Goal: Task Accomplishment & Management: Manage account settings

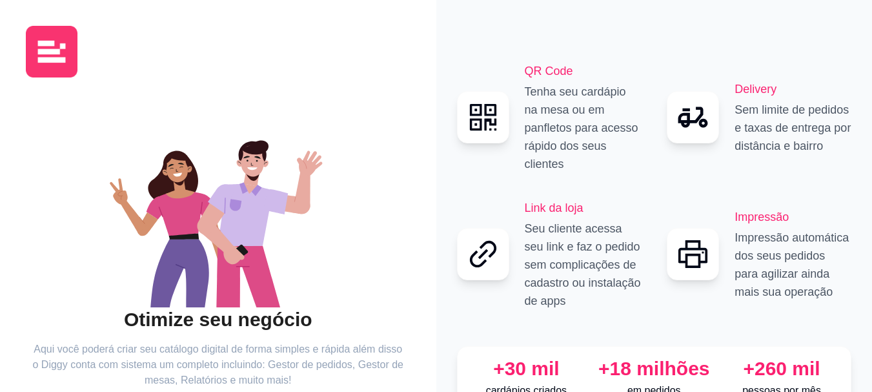
scroll to position [99, 0]
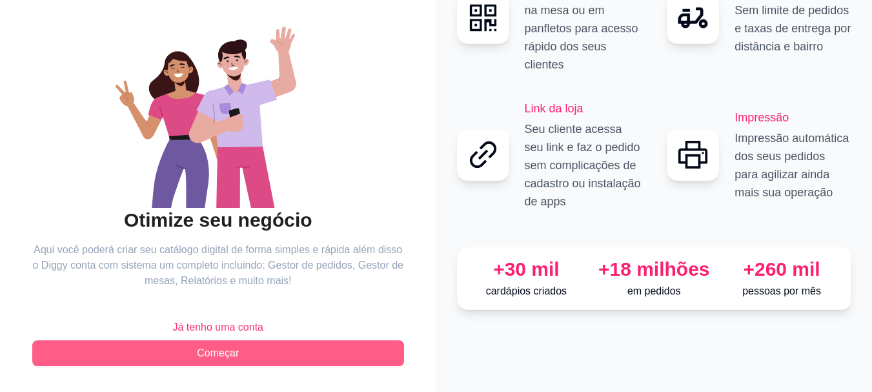
click at [243, 351] on button "Começar" at bounding box center [218, 353] width 372 height 26
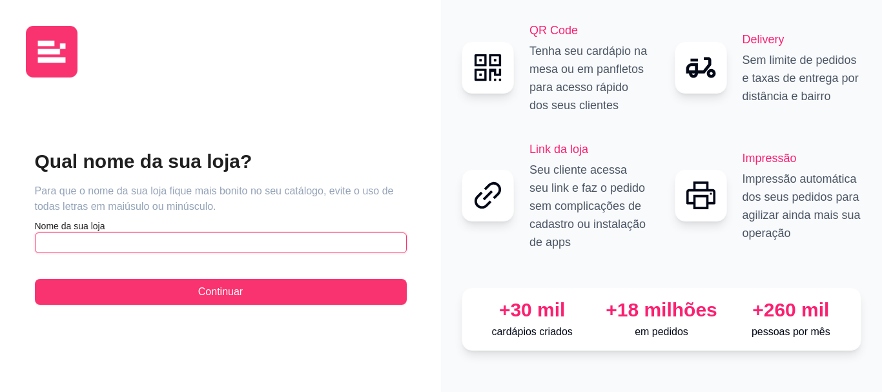
click at [268, 236] on input "text" at bounding box center [221, 242] width 372 height 21
type input "c"
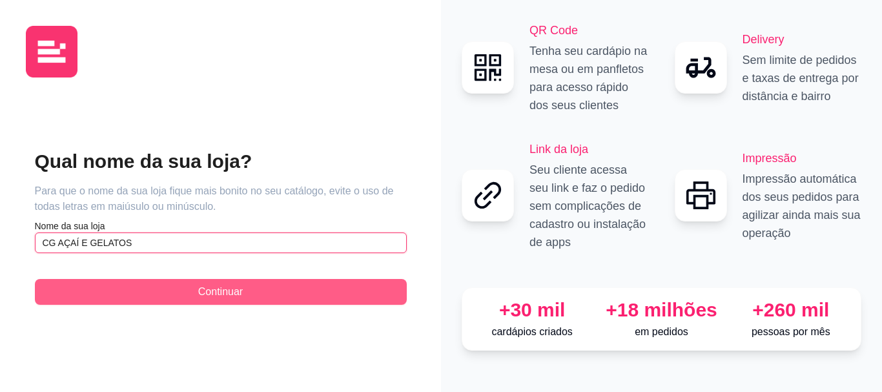
type input "CG AÇAÍ E GELATOS"
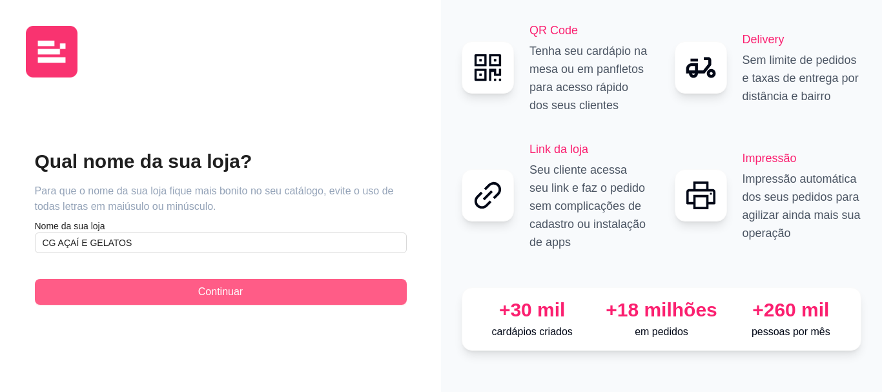
click at [240, 294] on span "Continuar" at bounding box center [220, 291] width 45 height 15
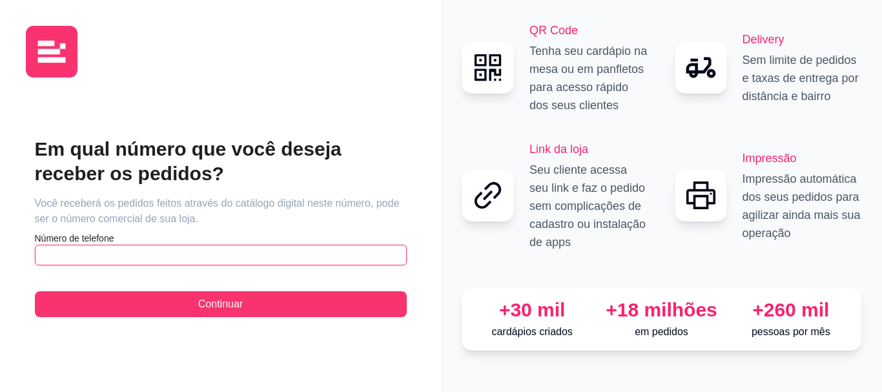
click at [225, 256] on input "text" at bounding box center [221, 255] width 372 height 21
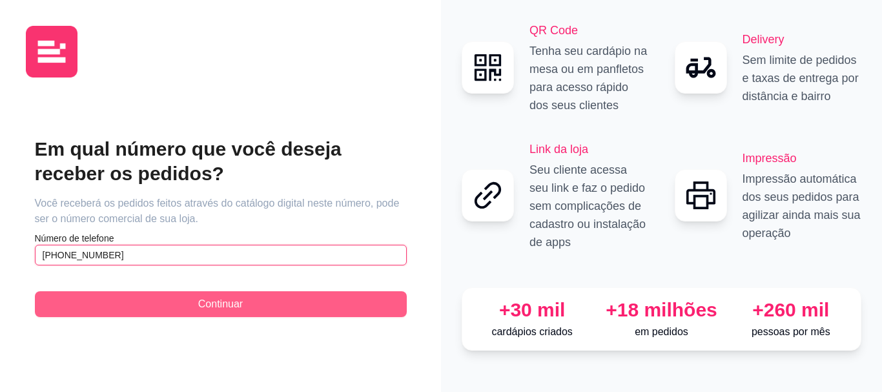
type input "[PHONE_NUMBER]"
click at [220, 303] on span "Continuar" at bounding box center [220, 303] width 45 height 15
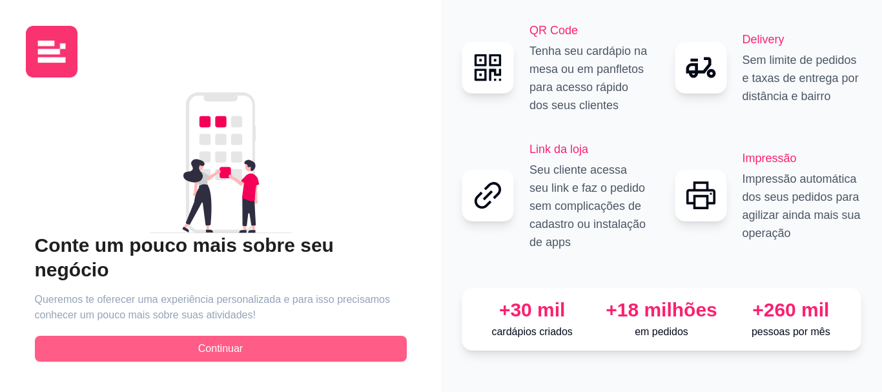
click at [223, 341] on span "Continuar" at bounding box center [220, 348] width 45 height 15
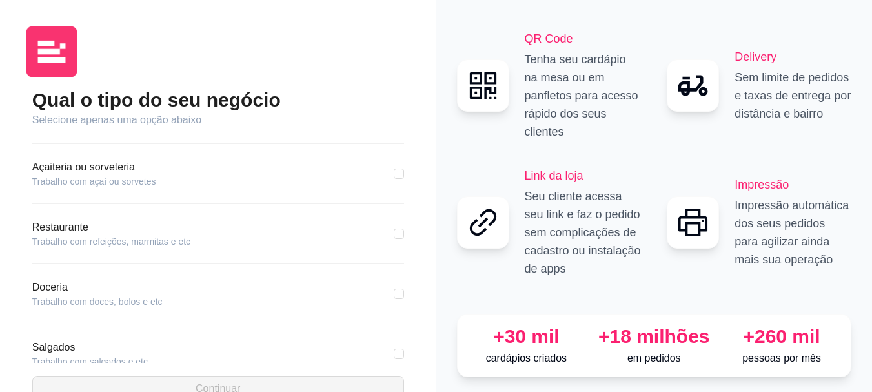
scroll to position [99, 0]
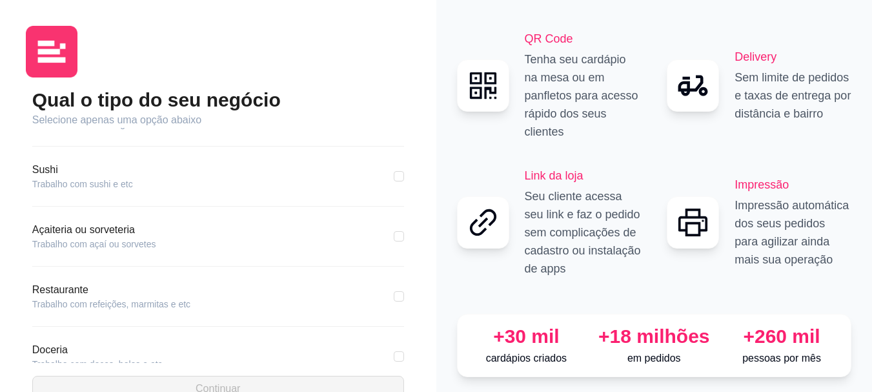
click at [168, 234] on div "Açaiteria ou sorveteria Trabalho com açaí ou sorvetes" at bounding box center [218, 236] width 372 height 28
click at [103, 226] on article "Açaiteria ou sorveteria" at bounding box center [94, 229] width 124 height 15
click at [102, 248] on article "Trabalho com açaí ou sorvetes" at bounding box center [94, 244] width 124 height 13
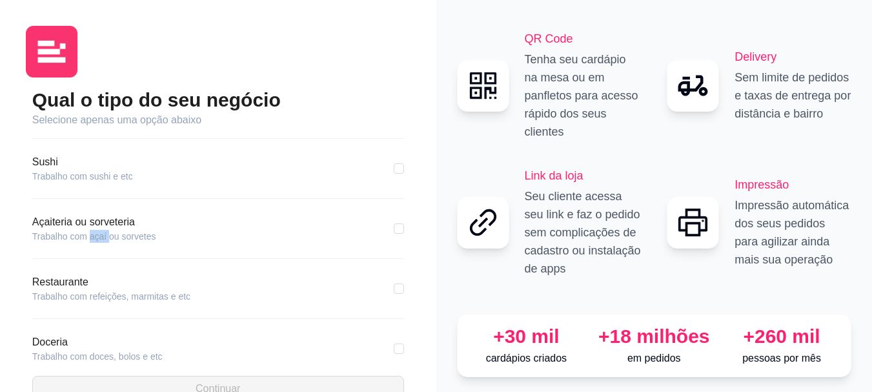
scroll to position [89, 0]
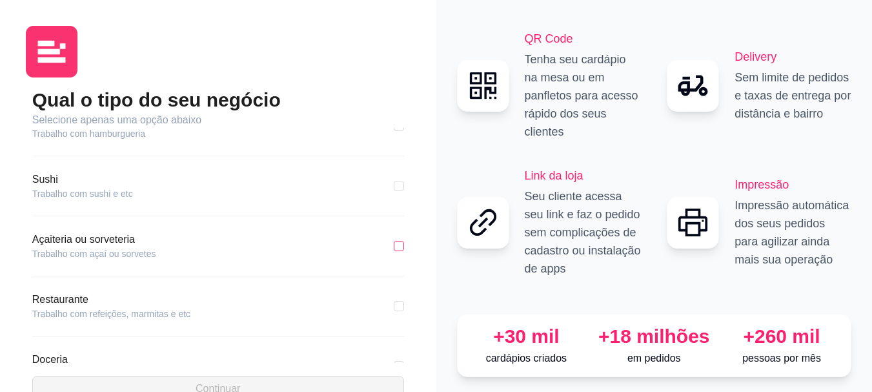
click at [394, 239] on label at bounding box center [399, 246] width 10 height 14
click at [394, 241] on input "checkbox" at bounding box center [399, 246] width 10 height 10
checkbox input "true"
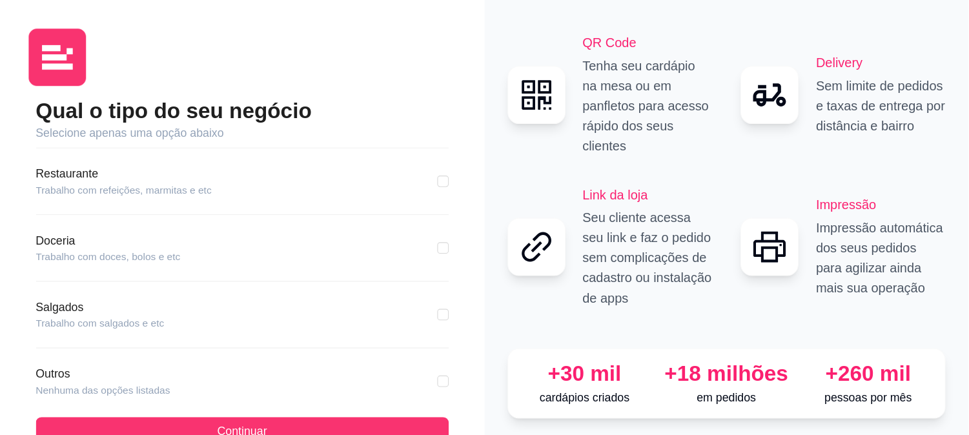
scroll to position [258, 0]
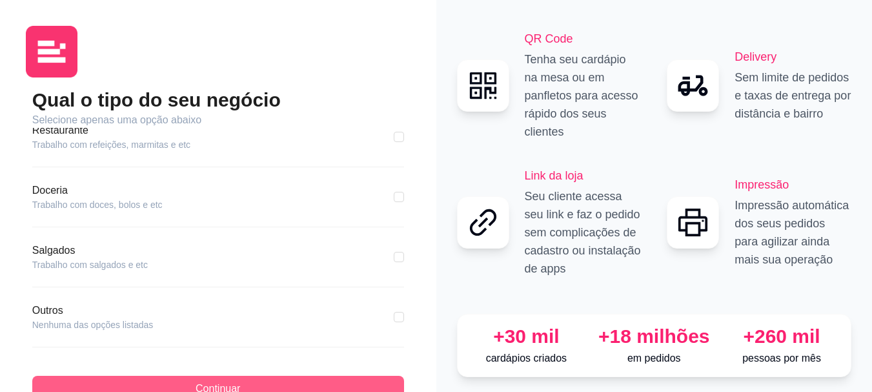
click at [304, 384] on button "Continuar" at bounding box center [218, 389] width 372 height 26
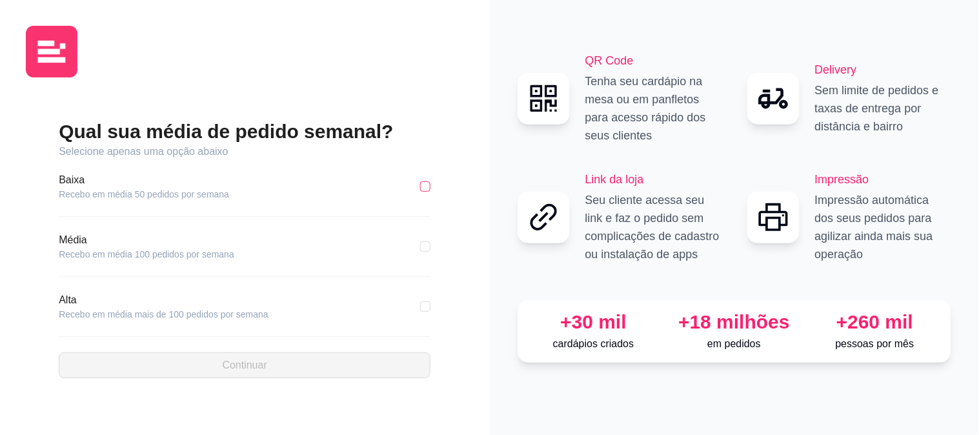
click at [426, 187] on input "checkbox" at bounding box center [425, 186] width 10 height 10
checkbox input "true"
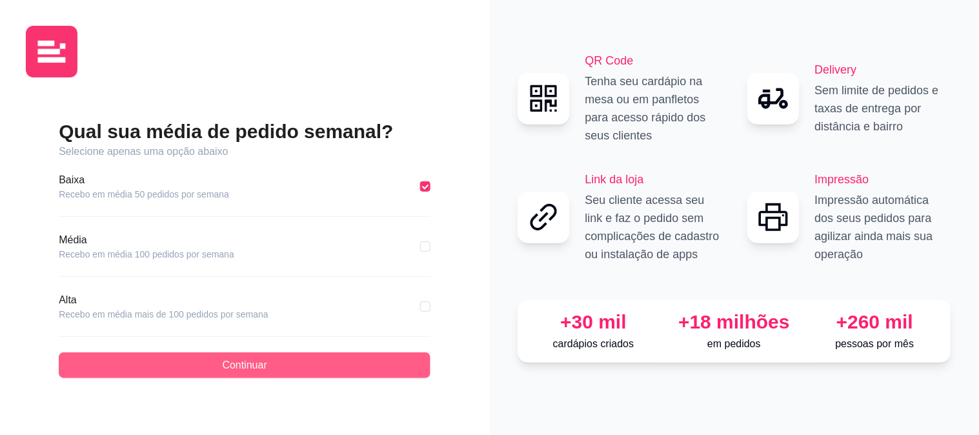
click at [310, 365] on button "Continuar" at bounding box center [245, 365] width 372 height 26
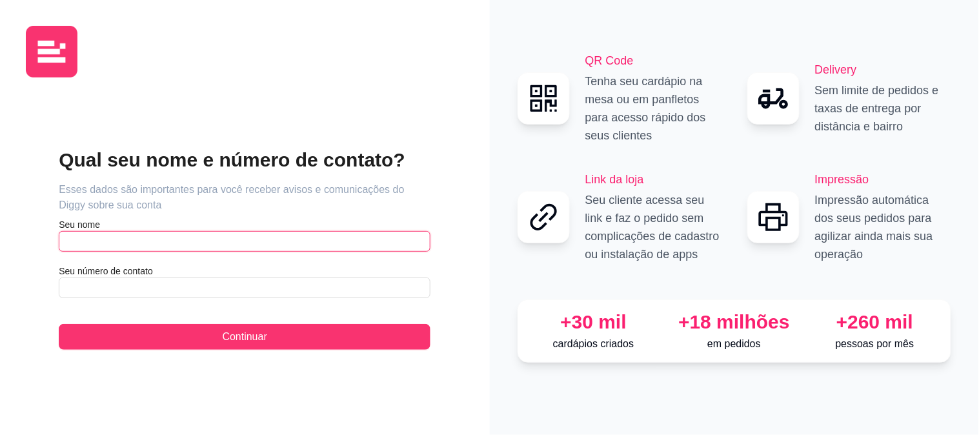
click at [306, 234] on input "text" at bounding box center [245, 241] width 372 height 21
type input "j"
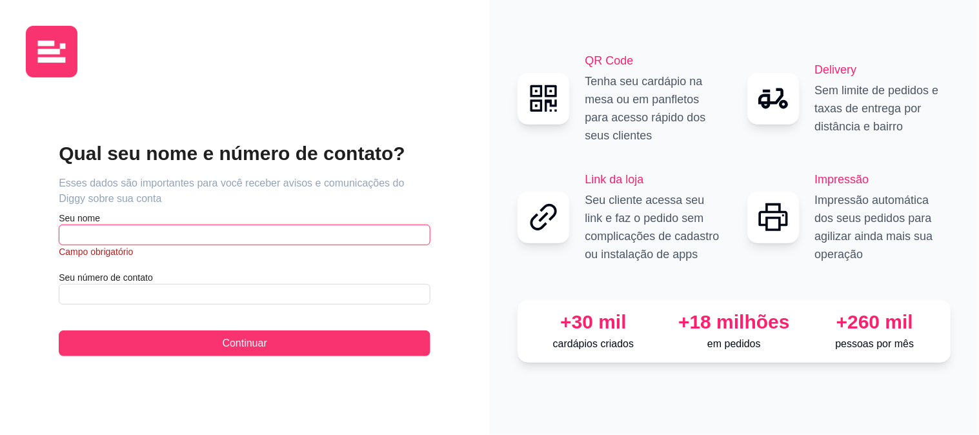
type input "j"
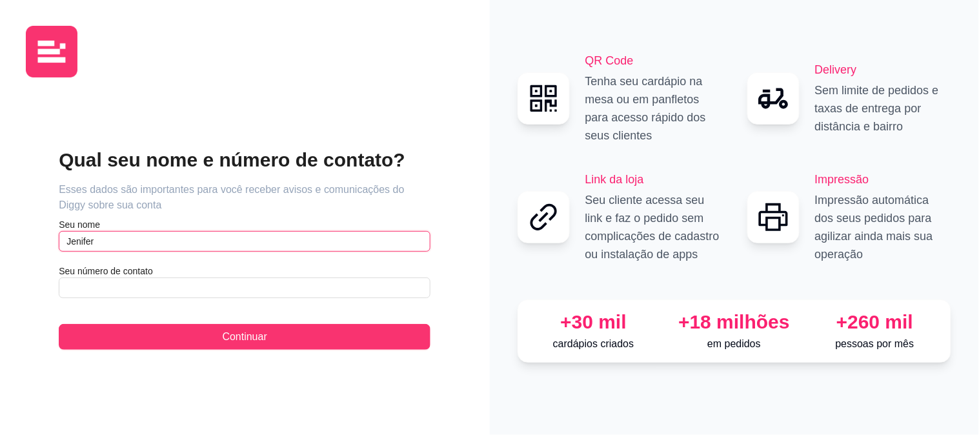
type input "Jenifer"
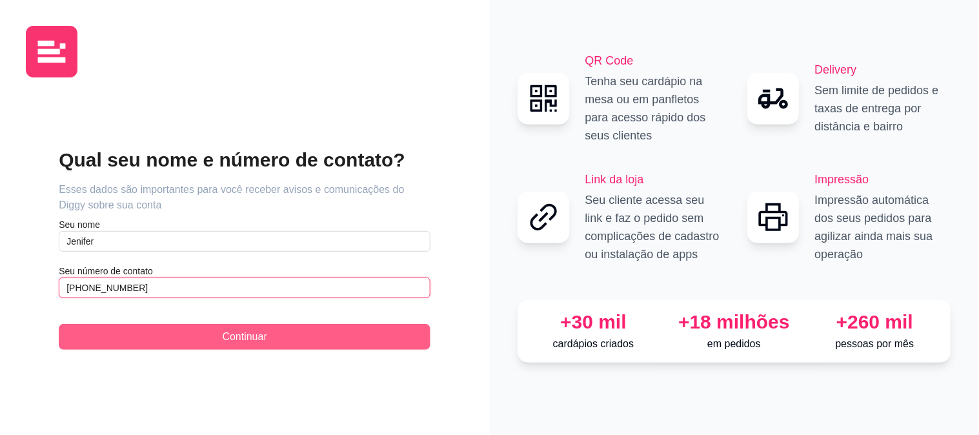
type input "[PHONE_NUMBER]"
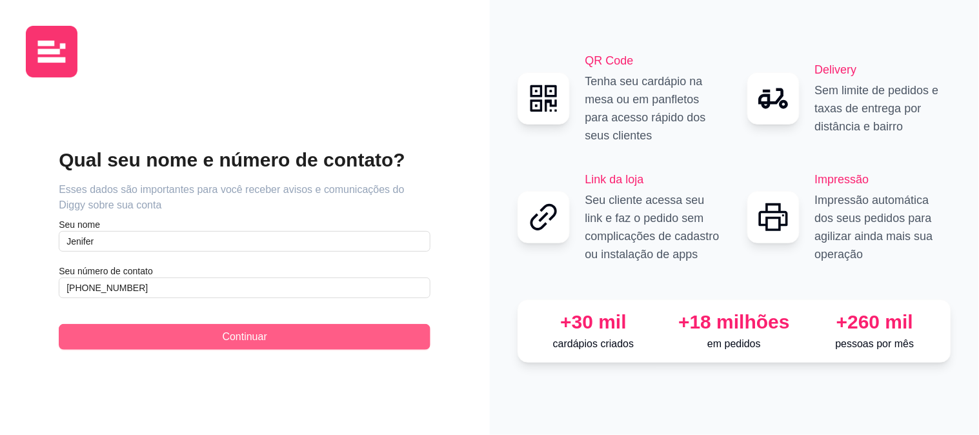
click at [301, 336] on button "Continuar" at bounding box center [245, 337] width 372 height 26
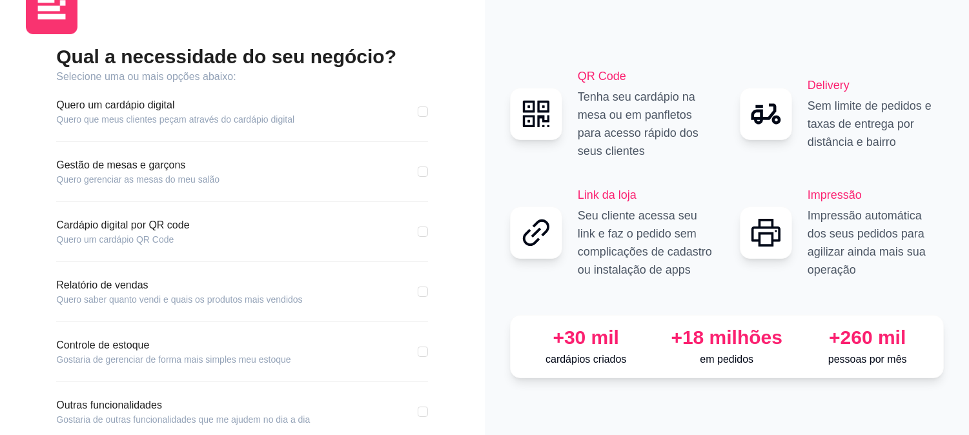
scroll to position [44, 0]
click at [420, 110] on input "checkbox" at bounding box center [423, 111] width 10 height 10
checkbox input "true"
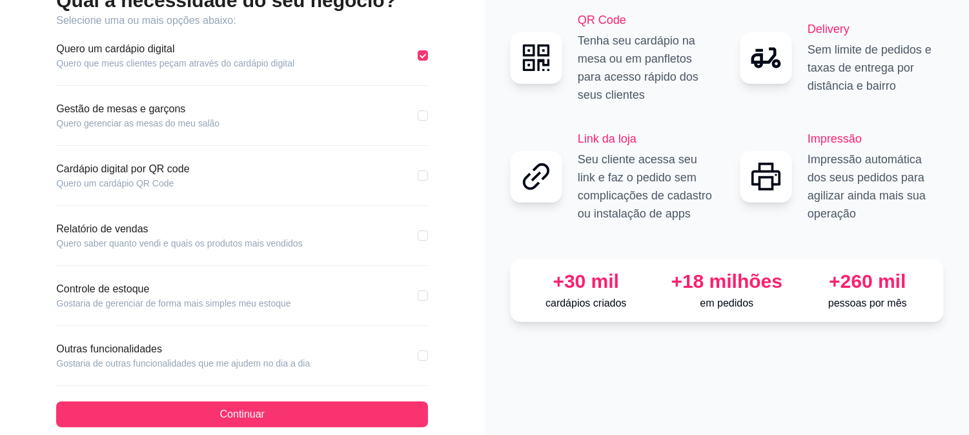
scroll to position [101, 0]
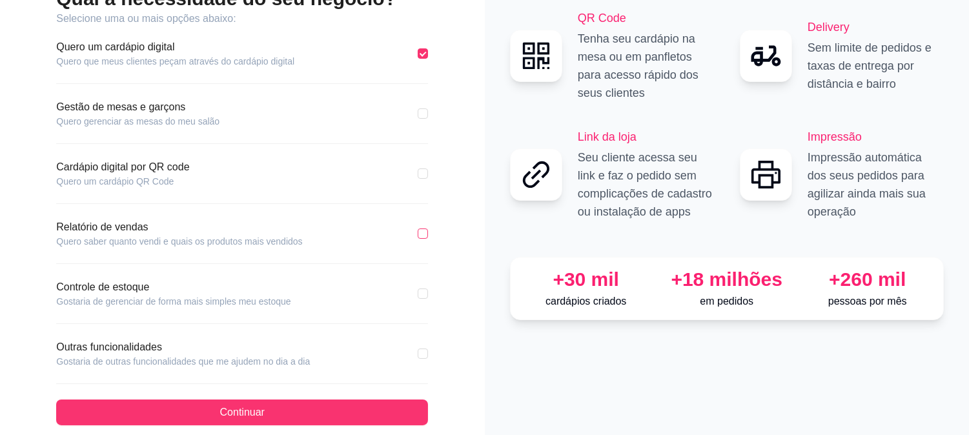
click at [421, 234] on input "checkbox" at bounding box center [423, 234] width 10 height 10
checkbox input "true"
click at [414, 354] on div "Outras funcionalidades Gostaria de outras funcionalidades que me ajudem no dia …" at bounding box center [242, 354] width 372 height 28
click at [421, 354] on input "checkbox" at bounding box center [423, 354] width 10 height 10
checkbox input "true"
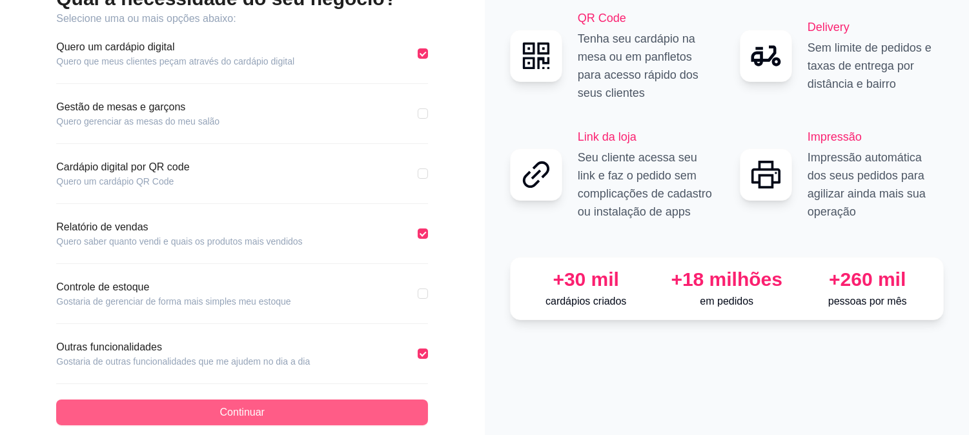
click at [381, 391] on button "Continuar" at bounding box center [242, 413] width 372 height 26
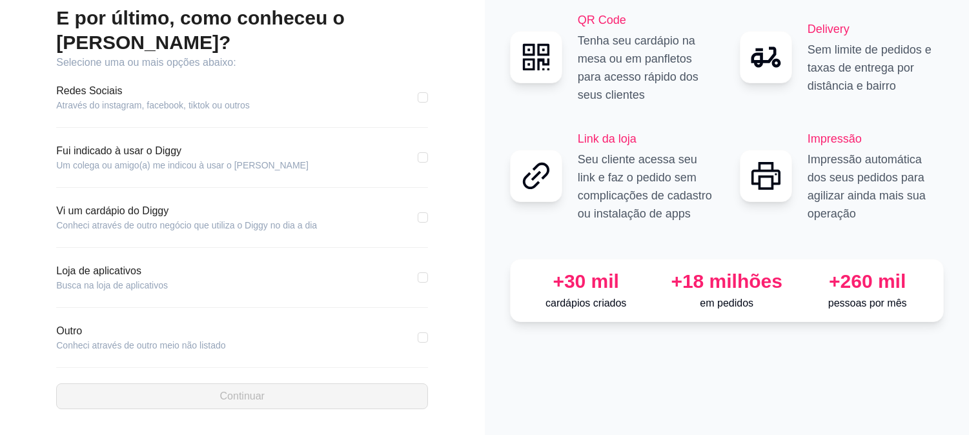
scroll to position [57, 0]
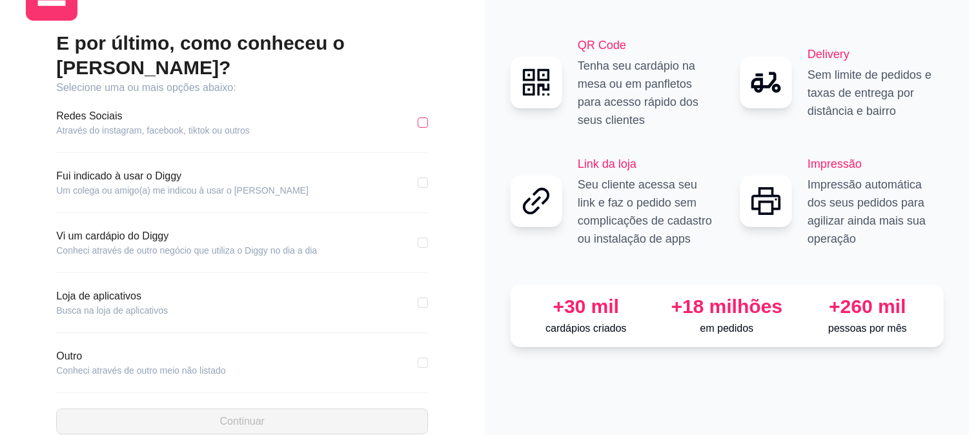
click at [418, 117] on input "checkbox" at bounding box center [423, 122] width 10 height 10
checkbox input "true"
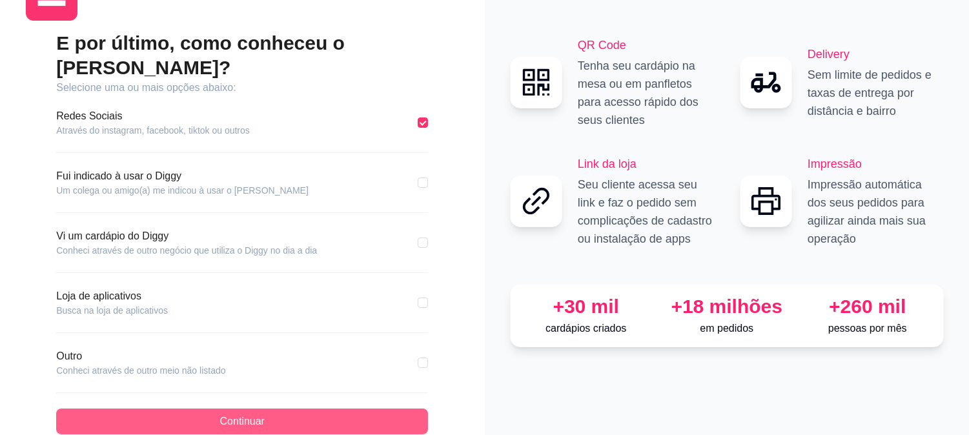
click at [291, 391] on button "Continuar" at bounding box center [242, 422] width 372 height 26
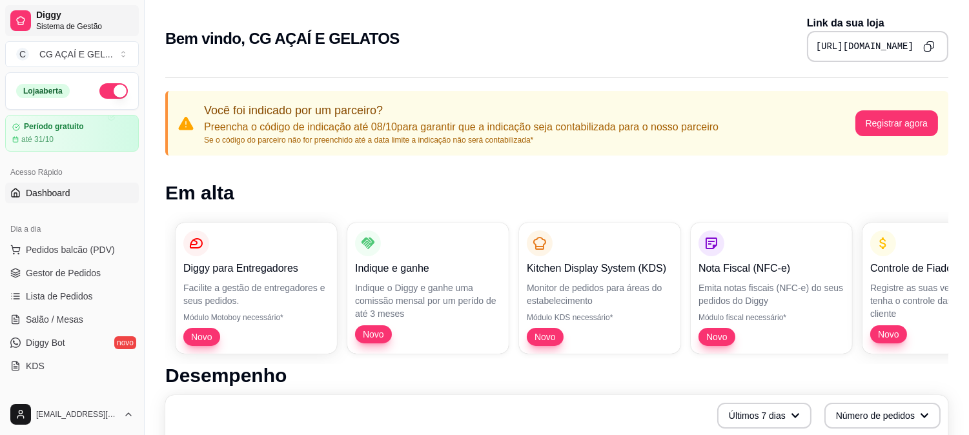
click at [66, 24] on span "Sistema de Gestão" at bounding box center [84, 26] width 97 height 10
click at [78, 48] on div "CG AÇAÍ E GEL ..." at bounding box center [76, 54] width 74 height 13
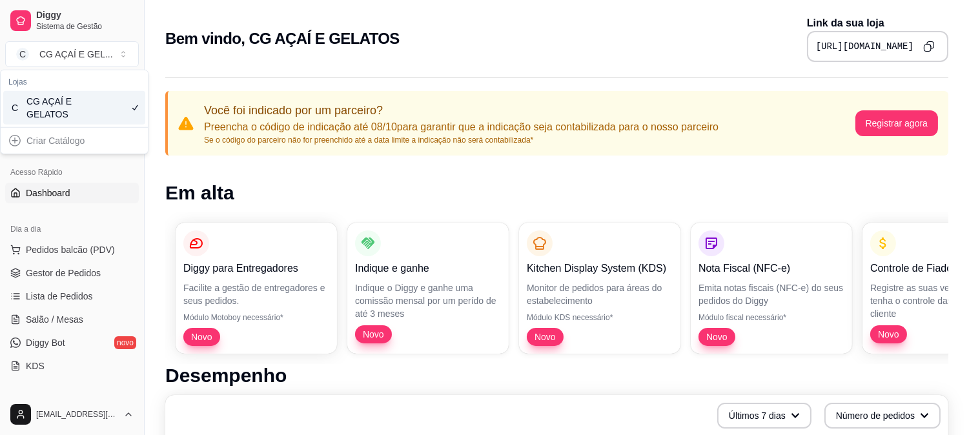
click at [48, 117] on div "CG AÇAÍ E GELATOS" at bounding box center [55, 108] width 58 height 26
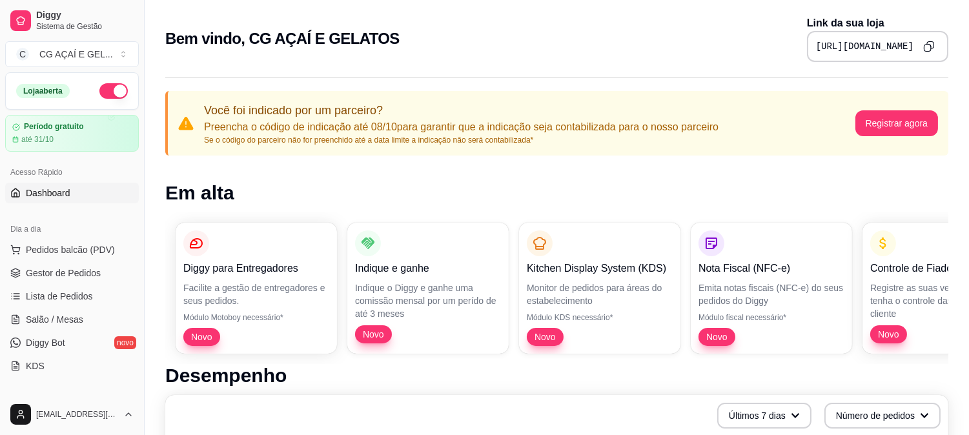
click at [198, 45] on h2 "Bem vindo, CG AÇAÍ E GELATOS" at bounding box center [282, 38] width 234 height 21
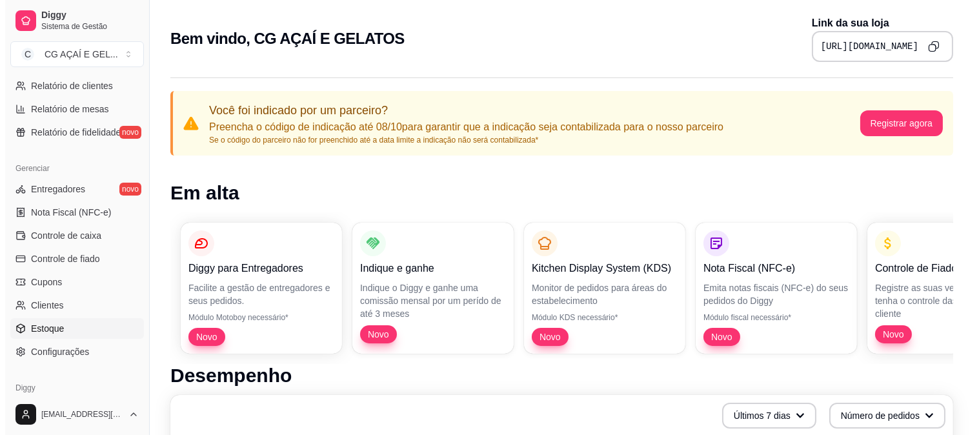
scroll to position [493, 0]
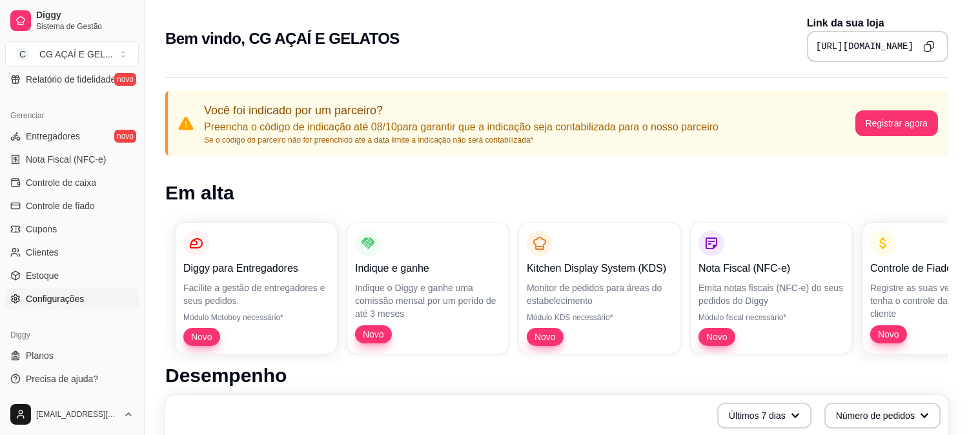
click at [71, 307] on link "Configurações" at bounding box center [72, 299] width 134 height 21
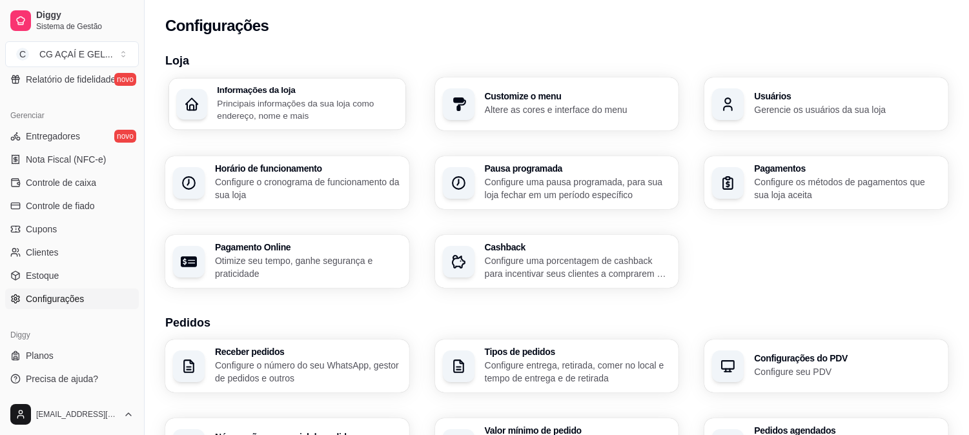
click at [275, 110] on p "Principais informações da sua loja como endereço, nome e mais" at bounding box center [307, 109] width 181 height 25
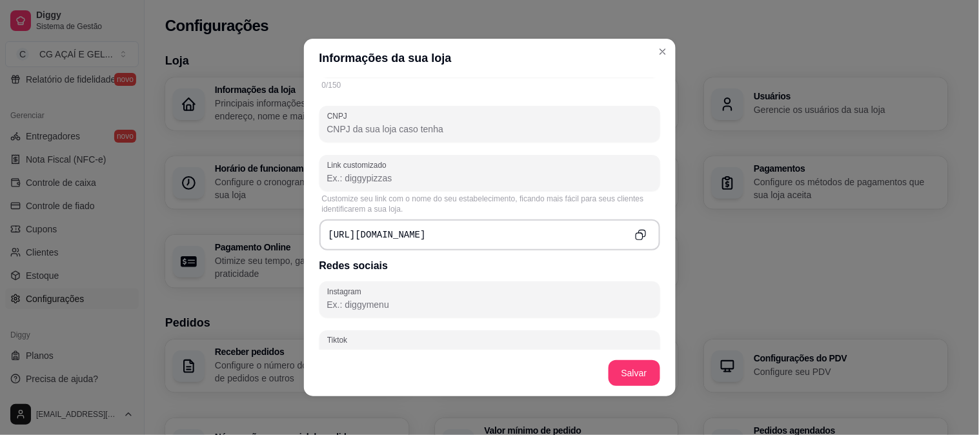
scroll to position [435, 0]
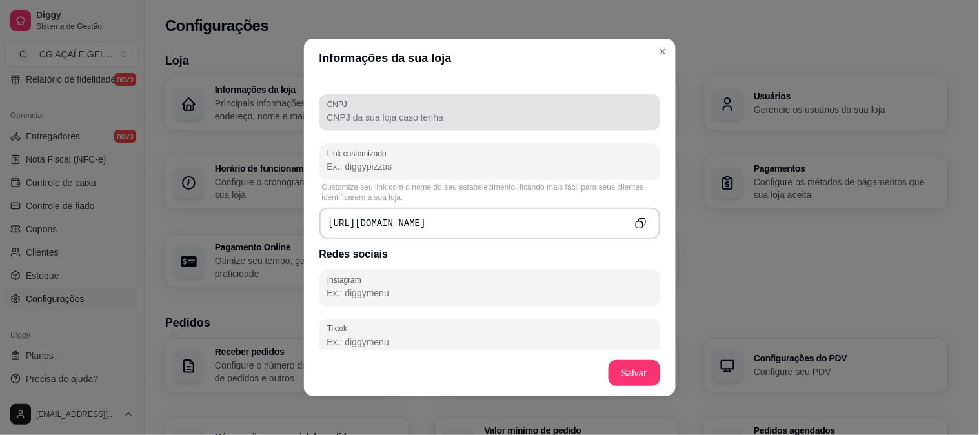
click at [465, 117] on input "CNPJ" at bounding box center [489, 117] width 325 height 13
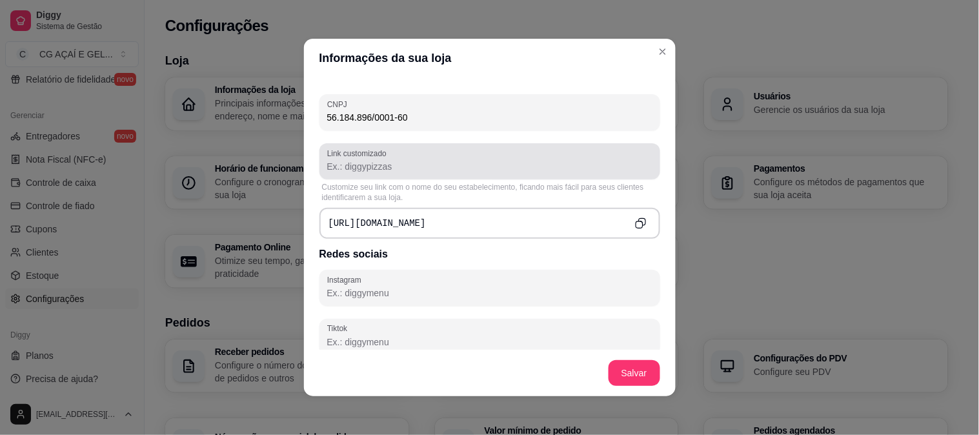
type input "56.184.896/0001-60"
click at [467, 174] on div "Link customizado" at bounding box center [490, 161] width 341 height 36
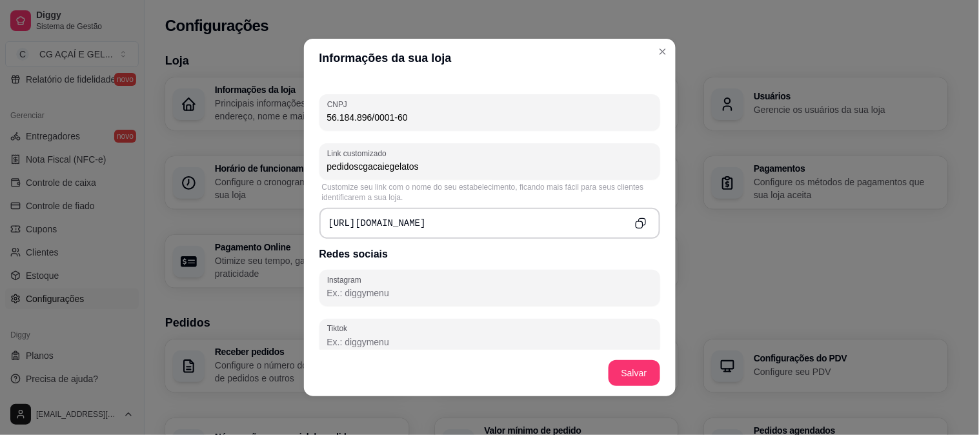
type input "pedidoscgacaiegelatos"
click at [531, 239] on div "Informações principais Nome da loja CG AÇAÍ E GELATOS Número de contato Descriç…" at bounding box center [490, 213] width 372 height 272
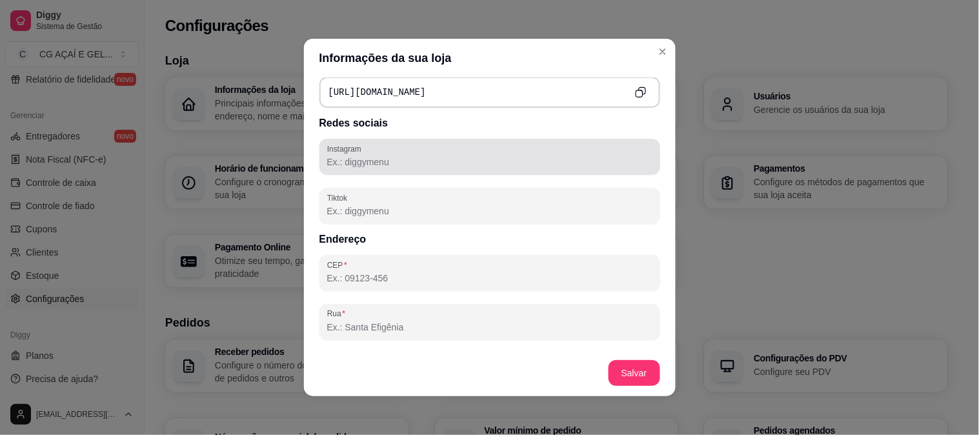
scroll to position [3, 0]
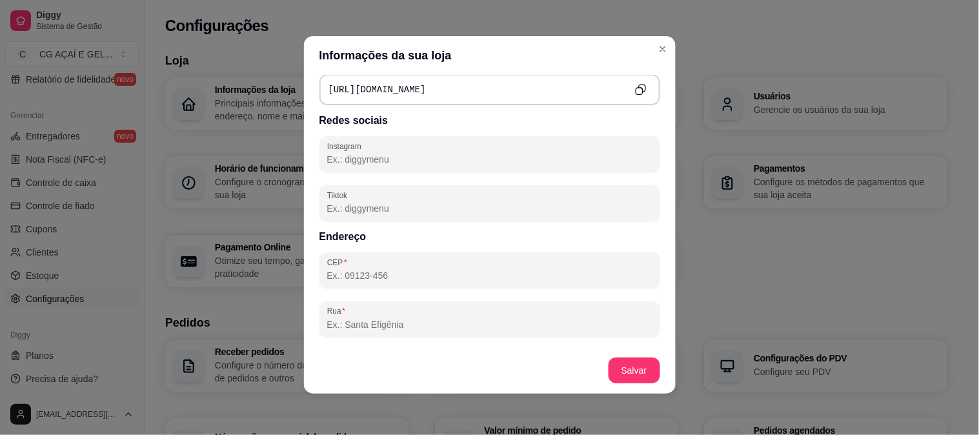
click at [363, 156] on input "Instagram" at bounding box center [489, 159] width 325 height 13
type input "cg.acai_"
click at [379, 234] on h3 "Endereço" at bounding box center [490, 236] width 341 height 15
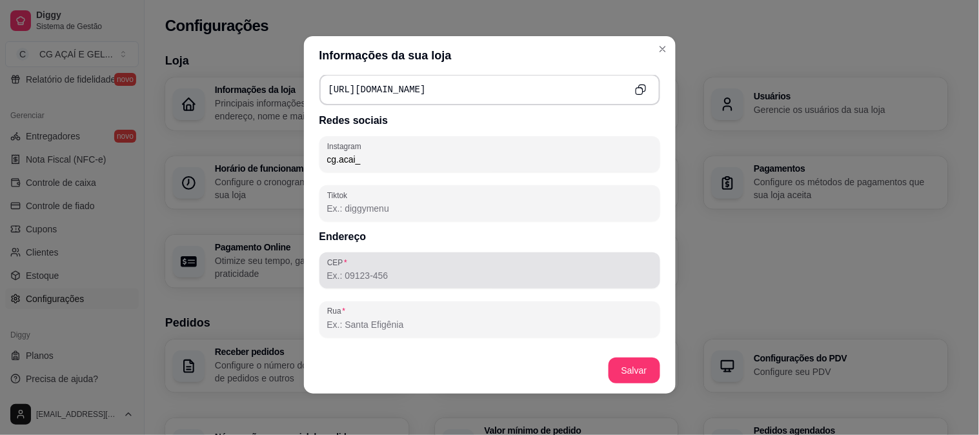
click at [382, 271] on input "CEP" at bounding box center [489, 275] width 325 height 13
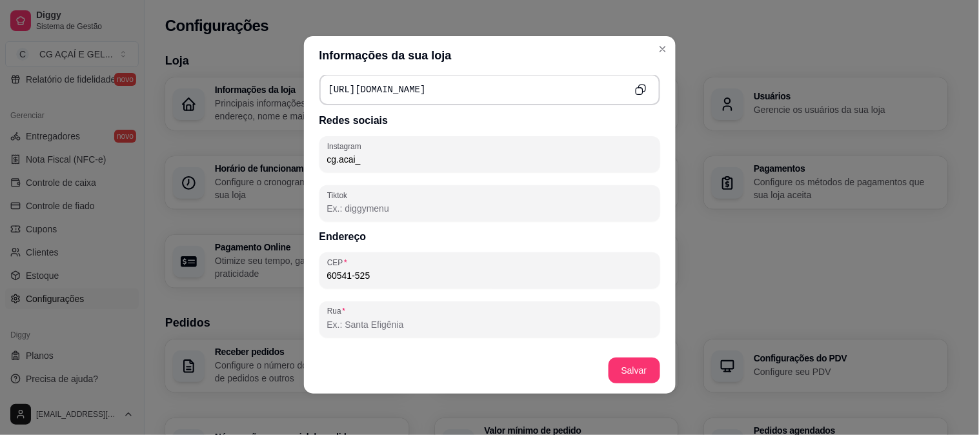
type input "60541-525"
type input "Rua Taquari"
type input "Granja [GEOGRAPHIC_DATA]"
type input "[GEOGRAPHIC_DATA]"
type input "CE"
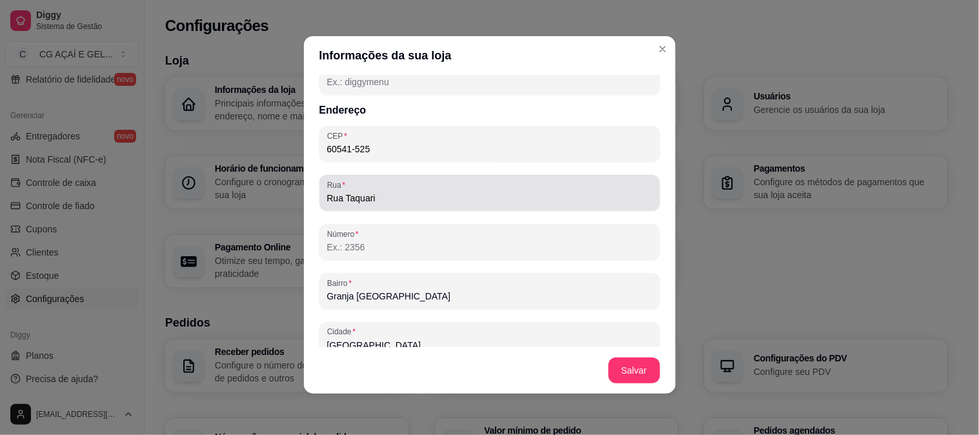
scroll to position [805, 0]
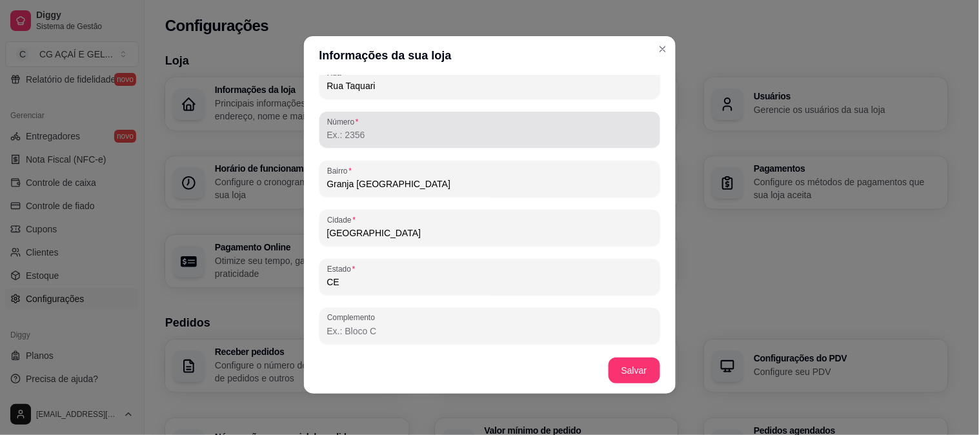
click at [413, 141] on div "Número" at bounding box center [490, 130] width 341 height 36
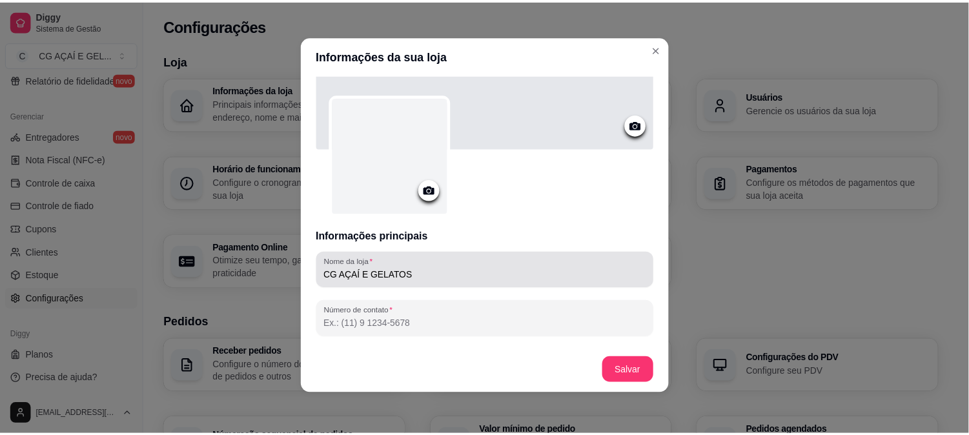
scroll to position [186, 0]
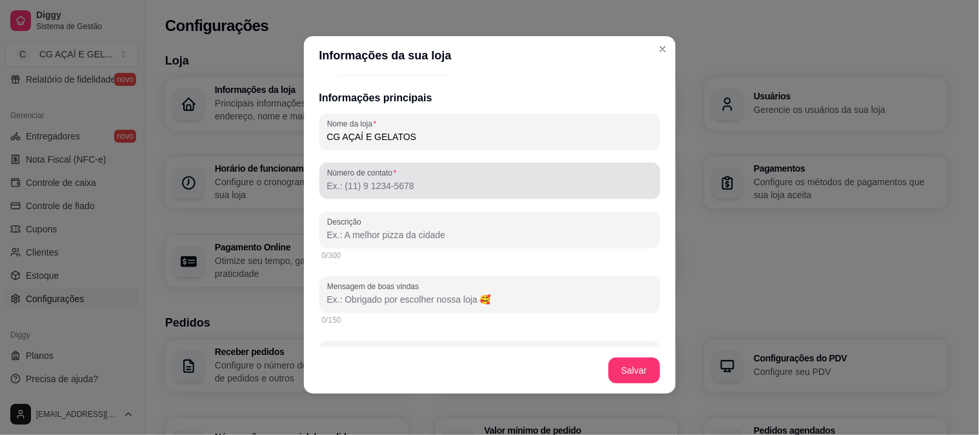
type input "1773"
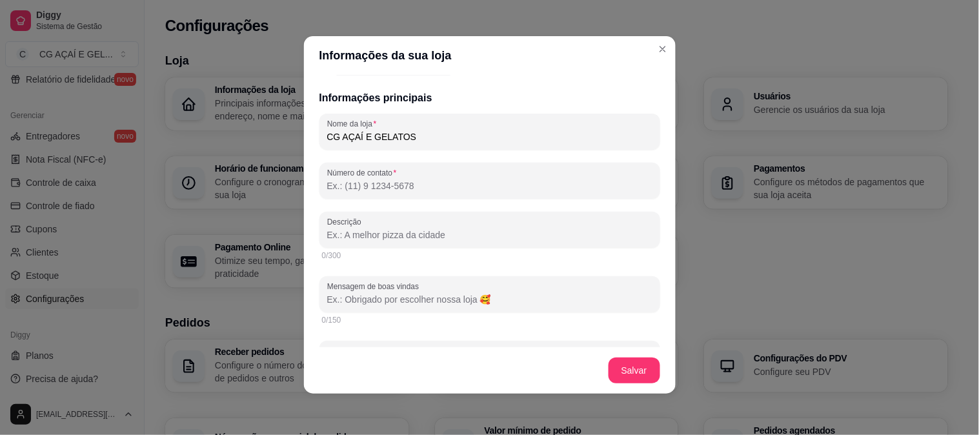
click at [447, 190] on input "Número de contato" at bounding box center [489, 185] width 325 height 13
type input "[PHONE_NUMBER]"
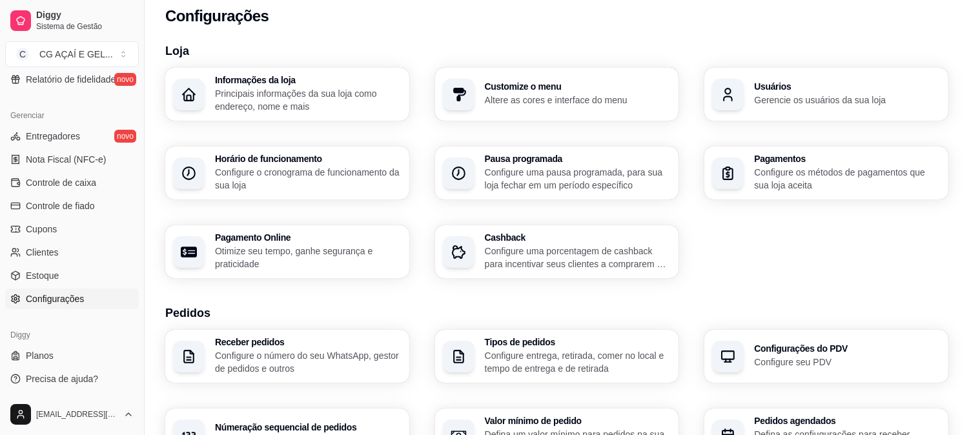
scroll to position [0, 0]
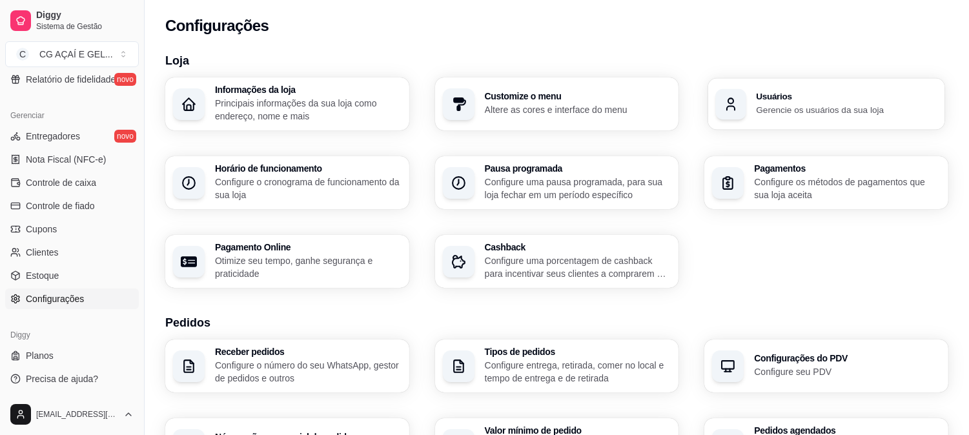
click at [795, 110] on p "Gerencie os usuários da sua loja" at bounding box center [847, 109] width 181 height 12
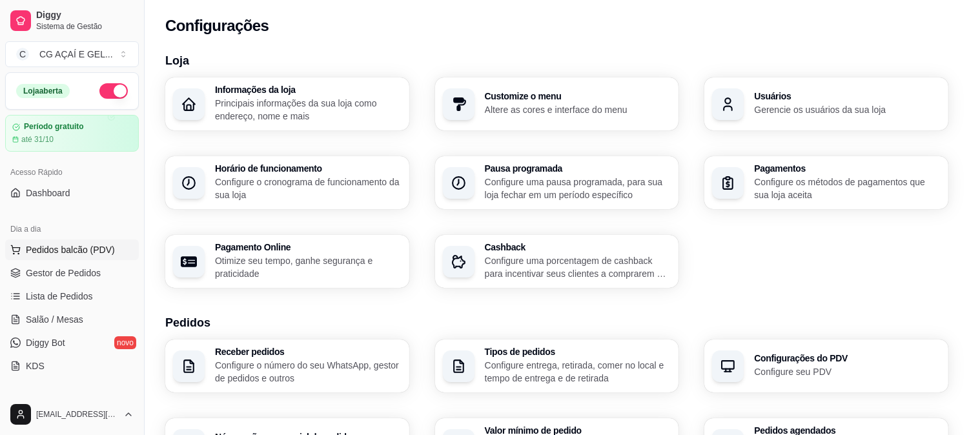
click at [63, 250] on span "Pedidos balcão (PDV)" at bounding box center [70, 249] width 89 height 13
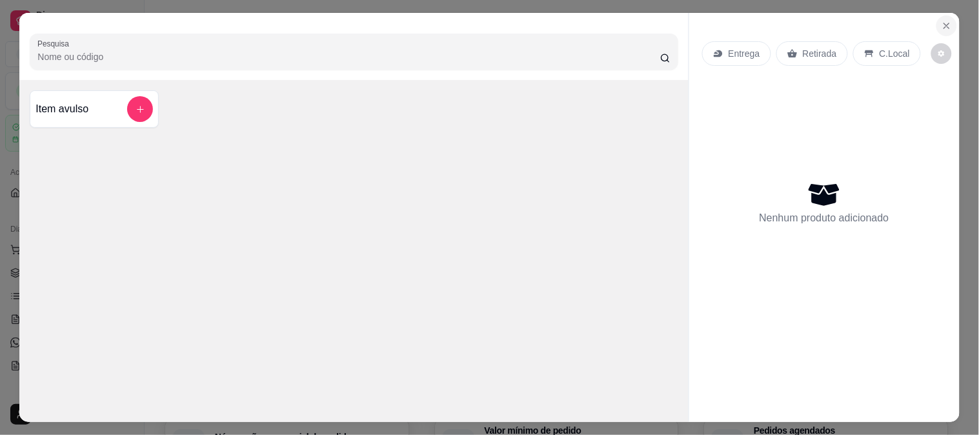
click at [872, 21] on icon "Close" at bounding box center [947, 26] width 10 height 10
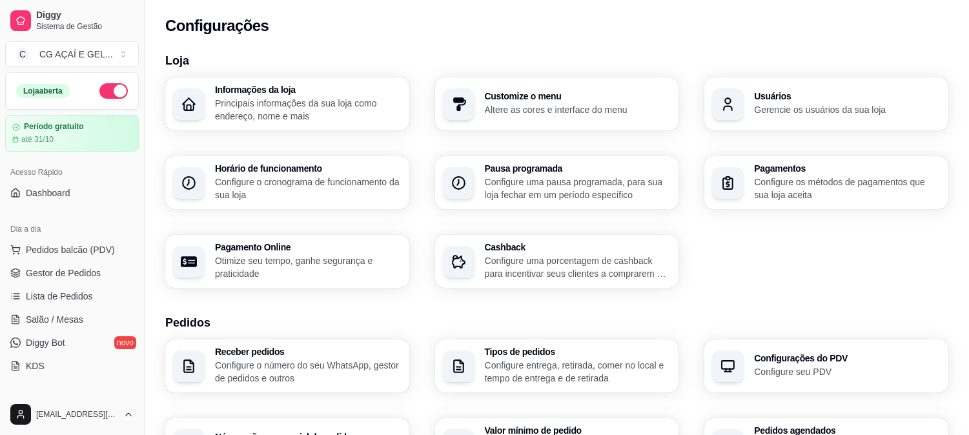
click at [441, 28] on div "Configurações" at bounding box center [556, 25] width 783 height 21
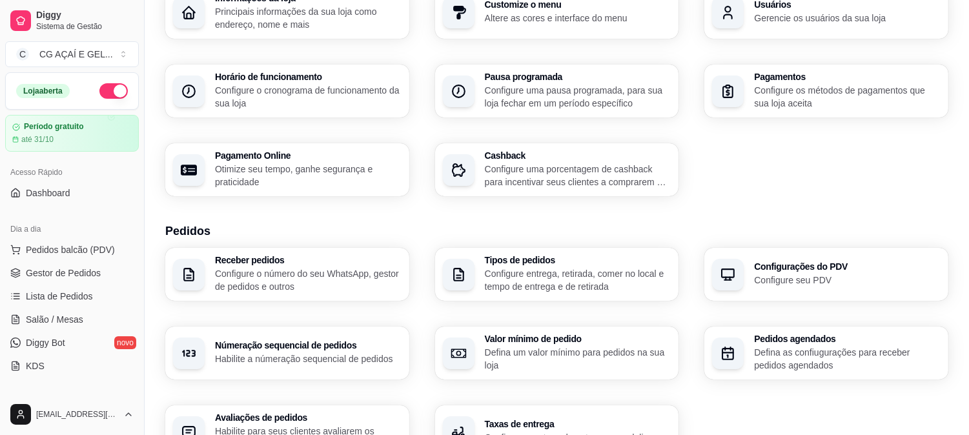
scroll to position [92, 0]
click at [680, 311] on div "Receber pedidos Configure o número do seu WhatsApp, gestor de pedidos e outros …" at bounding box center [556, 352] width 783 height 210
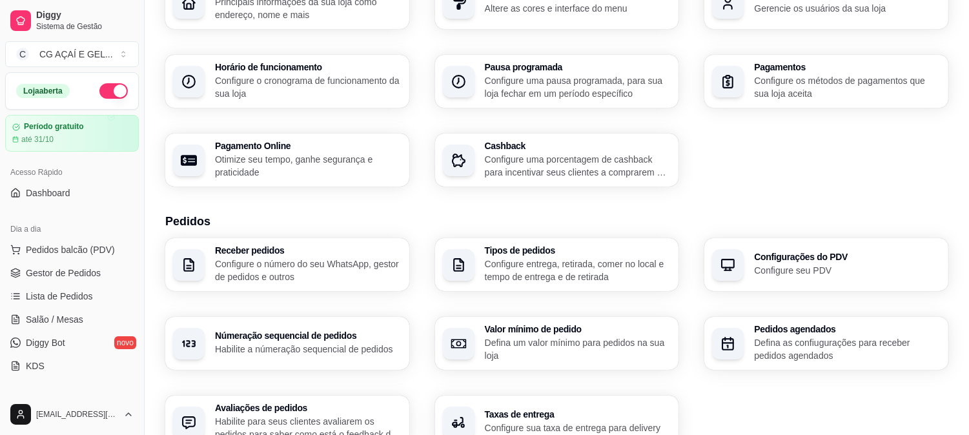
scroll to position [0, 0]
